Goal: Download file/media

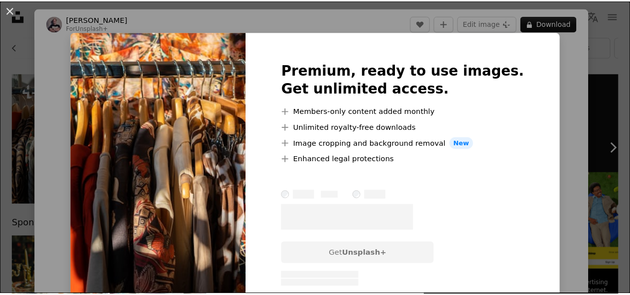
scroll to position [0, 304]
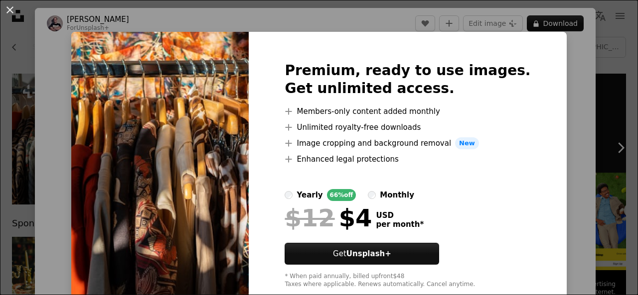
click at [599, 78] on div "An X shape Premium, ready to use images. Get unlimited access. A plus sign Memb…" at bounding box center [319, 147] width 638 height 295
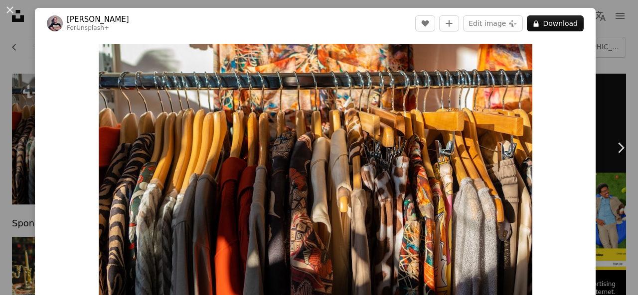
click at [617, 50] on div "An X shape Chevron left Chevron right [PERSON_NAME] For Unsplash+ A heart A plu…" at bounding box center [319, 147] width 638 height 295
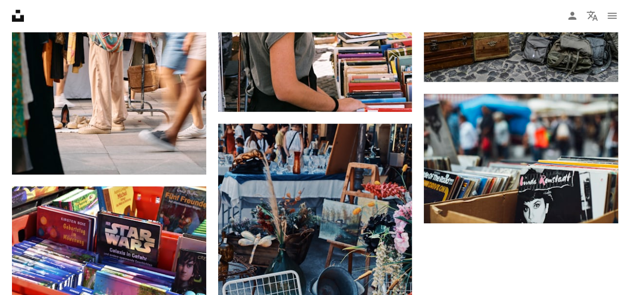
scroll to position [1179, 0]
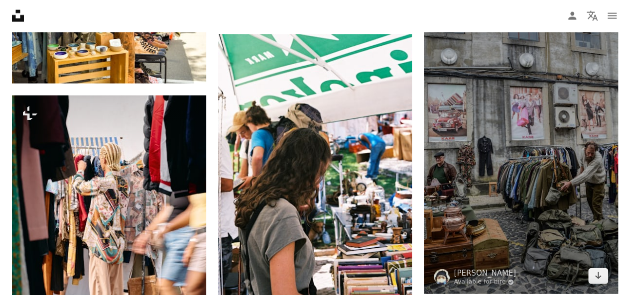
click at [555, 185] on img at bounding box center [521, 149] width 194 height 291
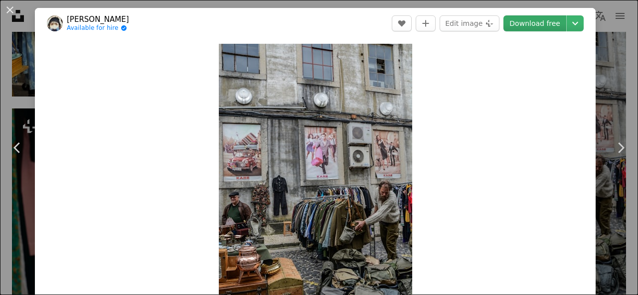
click at [529, 19] on link "Download free" at bounding box center [534, 23] width 63 height 16
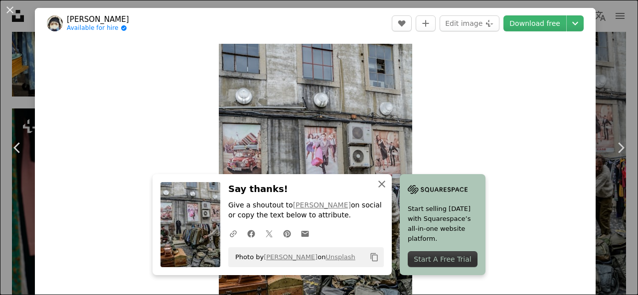
click at [376, 184] on icon "An X shape" at bounding box center [382, 184] width 12 height 12
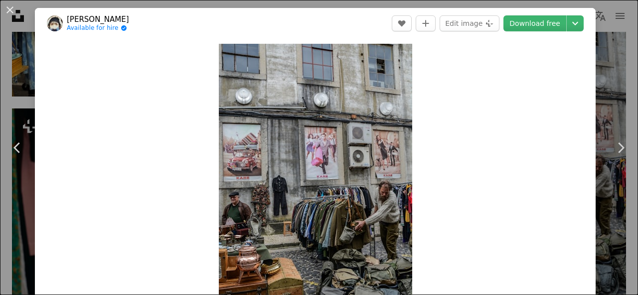
click at [598, 79] on div "An X shape Chevron left Chevron right [PERSON_NAME] Available for hire A checkm…" at bounding box center [319, 147] width 638 height 295
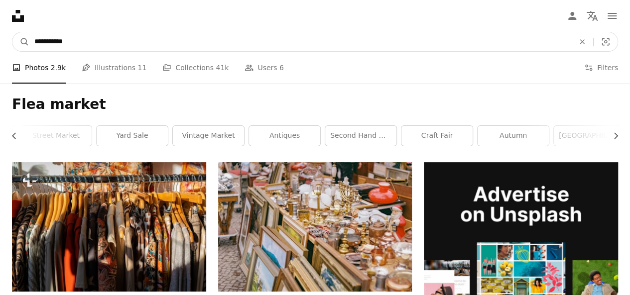
click at [185, 40] on input "**********" at bounding box center [300, 41] width 542 height 19
type input "*"
type input "**********"
click at [12, 32] on button "A magnifying glass" at bounding box center [20, 41] width 17 height 19
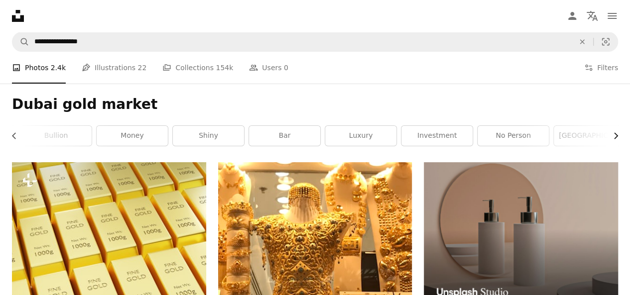
click at [615, 135] on icon "Chevron right" at bounding box center [616, 136] width 10 height 10
click at [590, 136] on link "[GEOGRAPHIC_DATA]" at bounding box center [581, 136] width 71 height 20
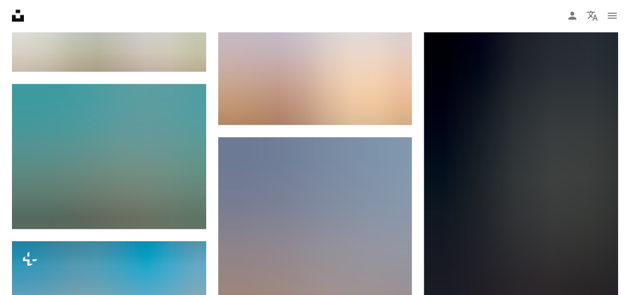
scroll to position [1062, 0]
